Goal: Find specific page/section: Find specific page/section

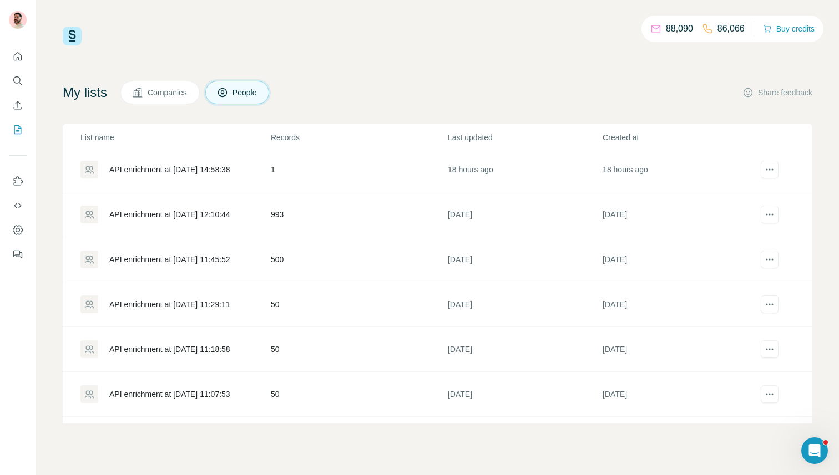
scroll to position [177, 0]
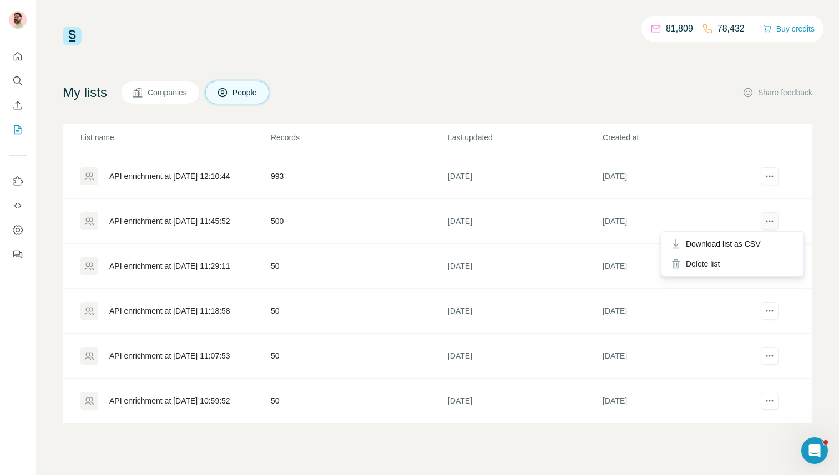
click at [771, 221] on icon "actions" at bounding box center [772, 222] width 2 height 2
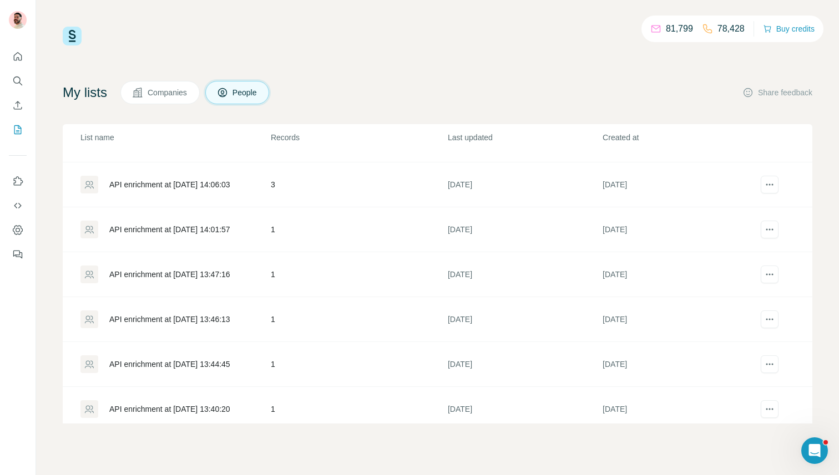
scroll to position [0, 0]
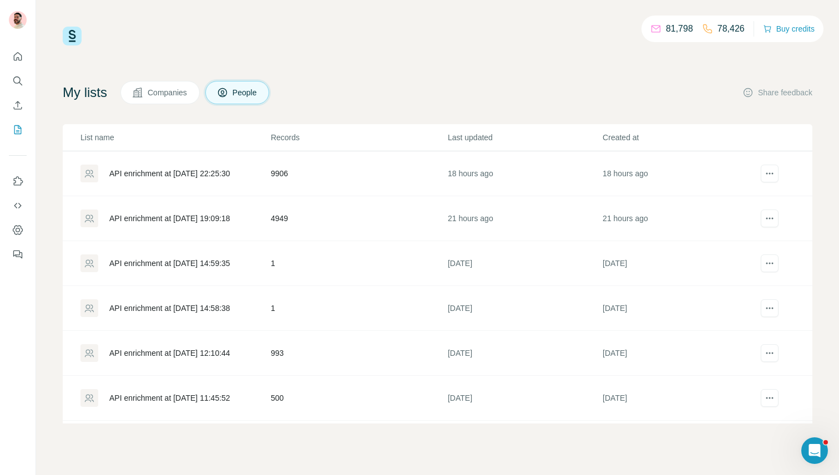
click at [284, 213] on td "4949" at bounding box center [358, 218] width 177 height 45
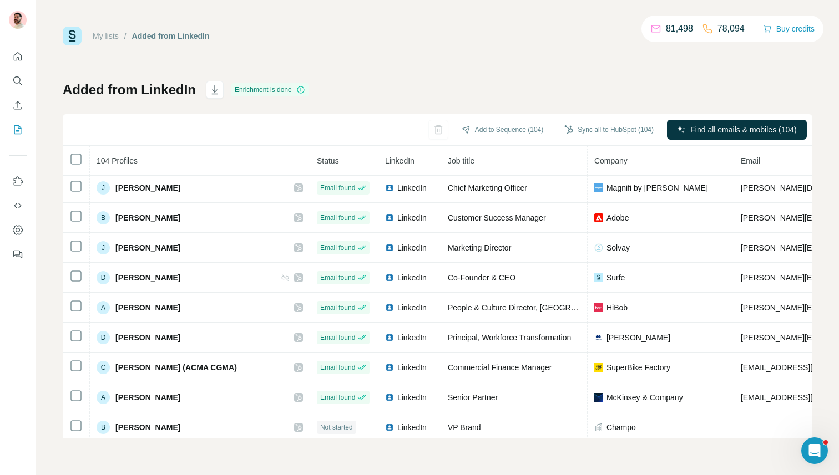
scroll to position [833, 0]
